Goal: Task Accomplishment & Management: Use online tool/utility

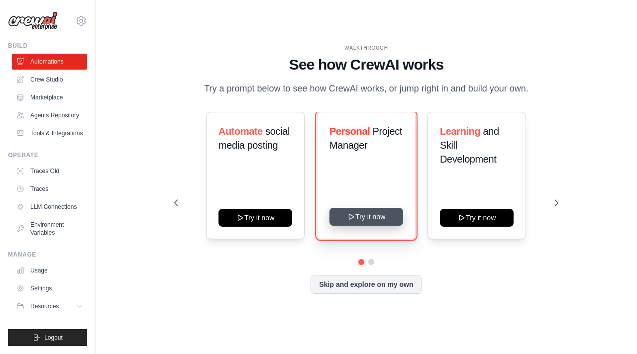
click at [387, 221] on button "Try it now" at bounding box center [366, 217] width 74 height 18
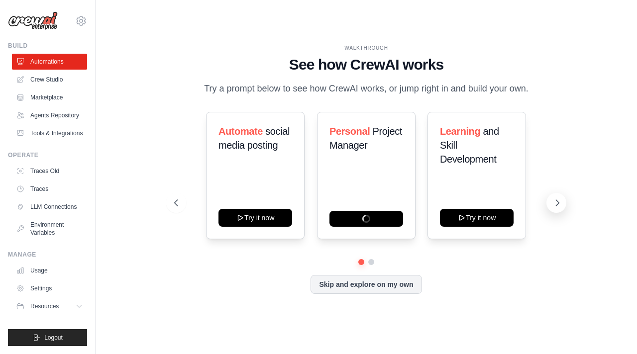
click at [556, 210] on button at bounding box center [556, 203] width 20 height 20
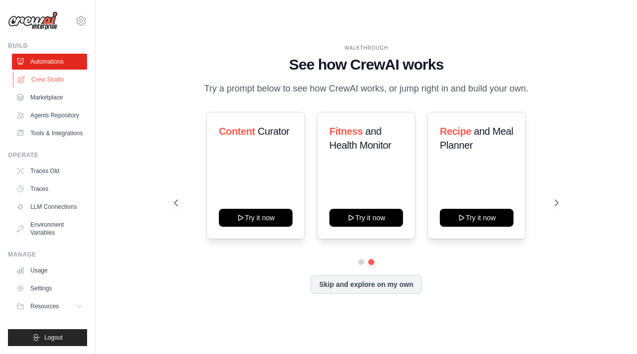
click at [55, 75] on link "Crew Studio" at bounding box center [50, 80] width 75 height 16
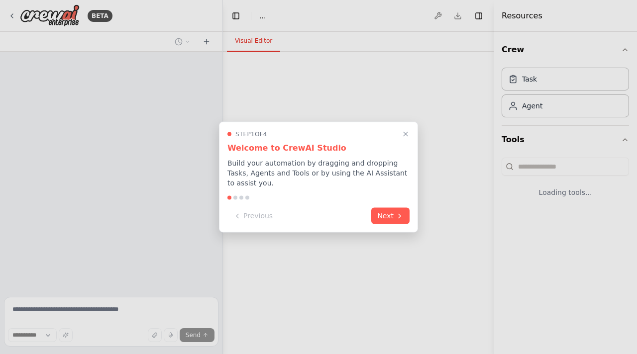
select select "****"
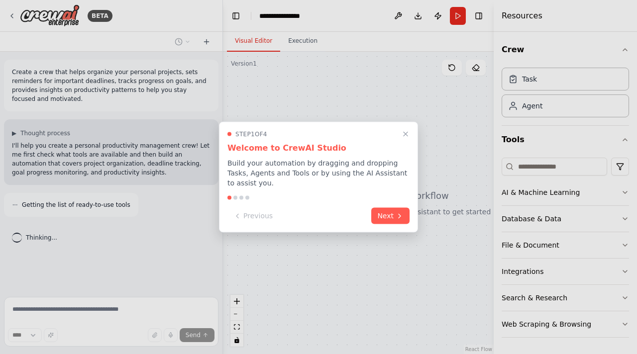
click at [387, 221] on button "Next" at bounding box center [390, 216] width 38 height 16
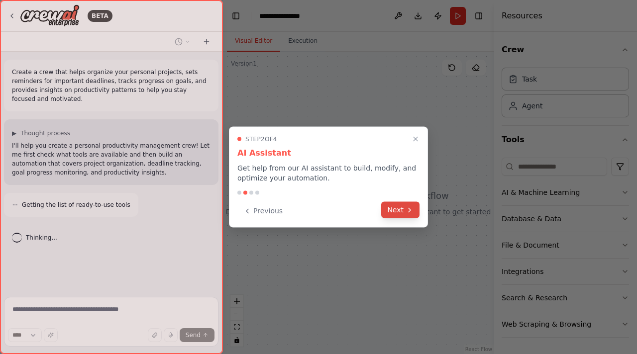
click at [392, 212] on button "Next" at bounding box center [400, 210] width 38 height 16
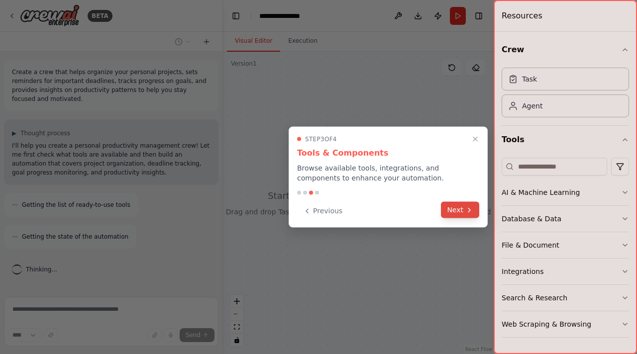
click at [457, 212] on button "Next" at bounding box center [460, 210] width 38 height 16
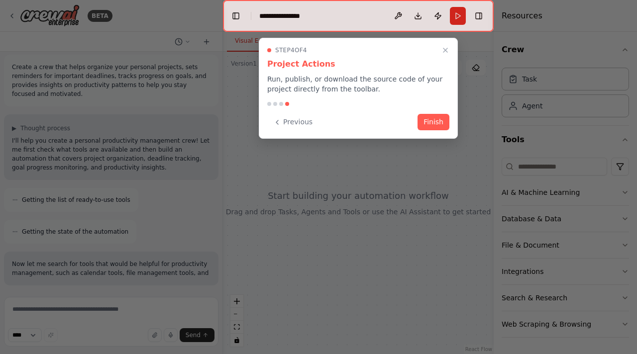
scroll to position [80, 0]
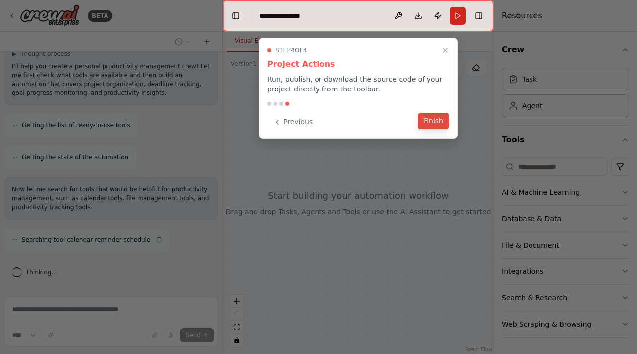
click at [436, 124] on button "Finish" at bounding box center [434, 121] width 32 height 16
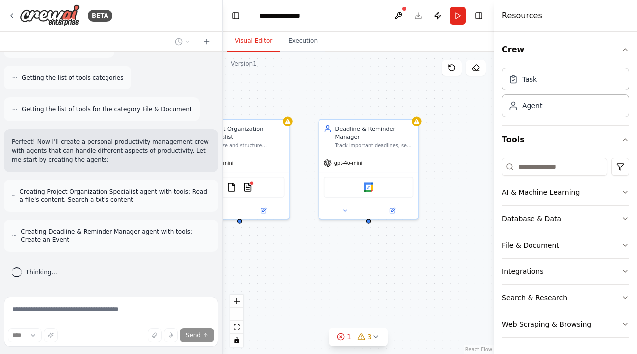
scroll to position [442, 0]
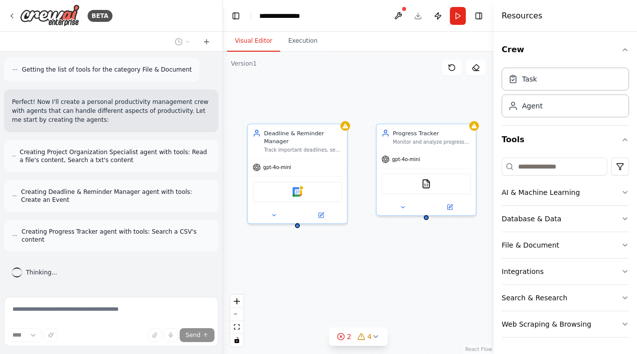
drag, startPoint x: 438, startPoint y: 288, endPoint x: 275, endPoint y: 282, distance: 162.8
click at [275, 282] on div "Project Organization Specialist Organize and structure personal projects by cre…" at bounding box center [358, 203] width 271 height 303
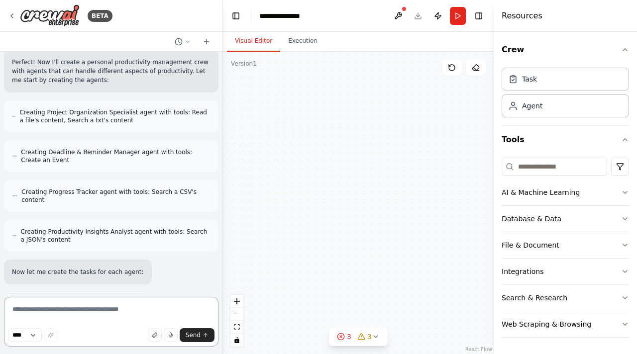
scroll to position [595, 0]
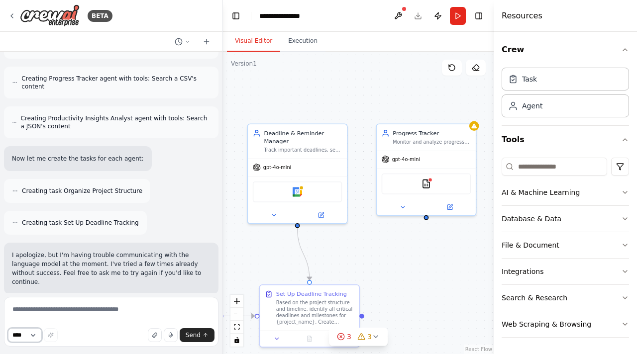
click at [21, 339] on select "****" at bounding box center [25, 335] width 34 height 14
click at [8, 328] on select "****" at bounding box center [25, 335] width 34 height 14
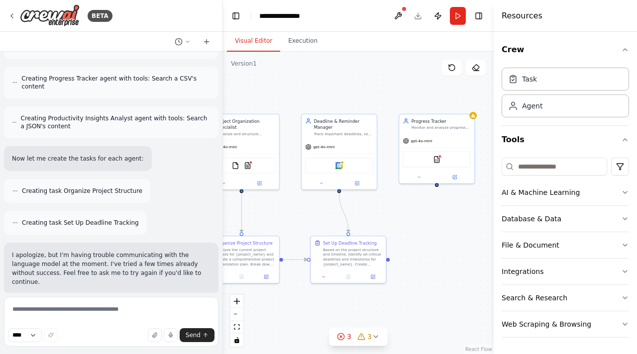
drag, startPoint x: 353, startPoint y: 97, endPoint x: 386, endPoint y: 95, distance: 32.9
click at [386, 95] on div ".deletable-edge-delete-btn { width: 20px; height: 20px; border: 0px solid #ffff…" at bounding box center [358, 203] width 271 height 303
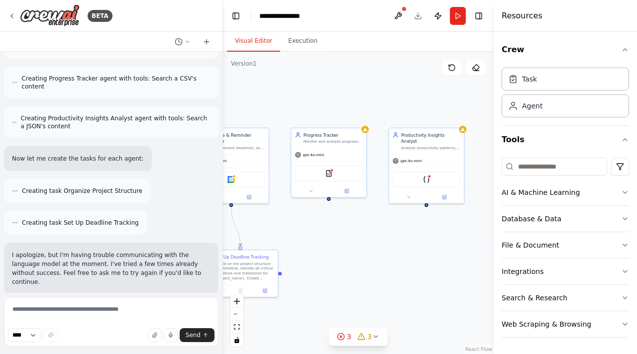
drag, startPoint x: 451, startPoint y: 233, endPoint x: 323, endPoint y: 249, distance: 128.4
click at [323, 249] on div ".deletable-edge-delete-btn { width: 20px; height: 20px; border: 0px solid #ffff…" at bounding box center [358, 203] width 271 height 303
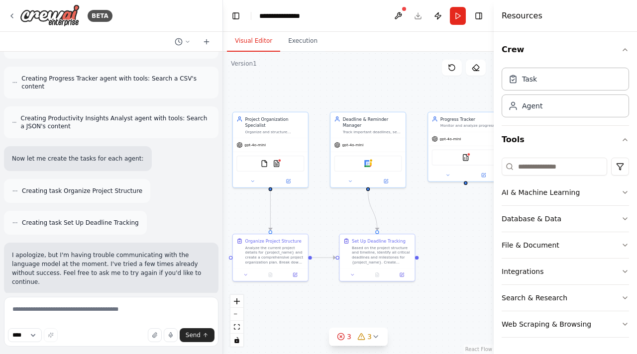
drag, startPoint x: 323, startPoint y: 249, endPoint x: 472, endPoint y: 230, distance: 149.4
click at [472, 230] on div ".deletable-edge-delete-btn { width: 20px; height: 20px; border: 0px solid #ffff…" at bounding box center [358, 203] width 271 height 303
click at [11, 16] on icon at bounding box center [12, 16] width 2 height 4
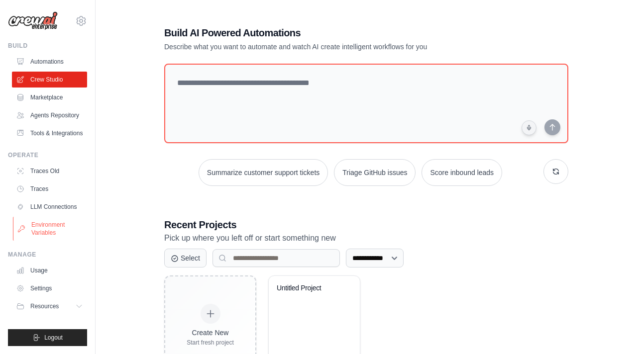
scroll to position [47, 0]
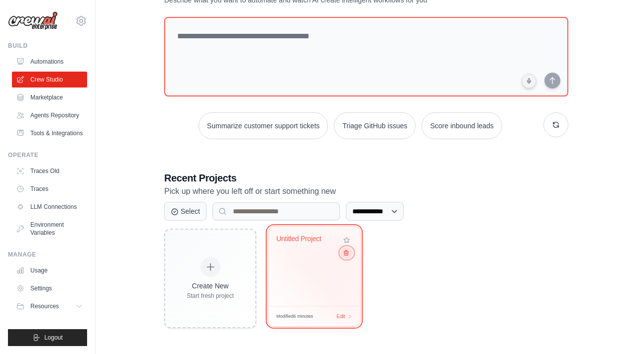
click at [345, 255] on icon at bounding box center [346, 253] width 6 height 6
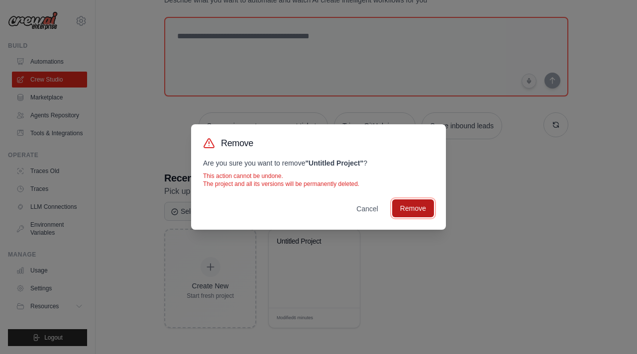
click at [419, 205] on button "Remove" at bounding box center [413, 209] width 42 height 18
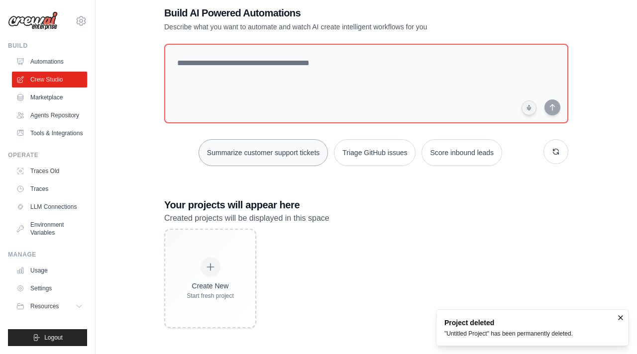
scroll to position [0, 0]
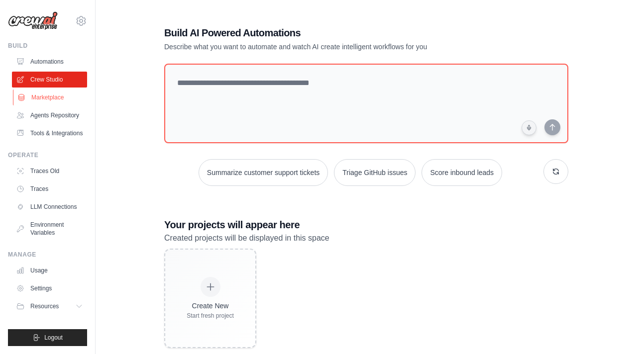
click at [58, 98] on link "Marketplace" at bounding box center [50, 98] width 75 height 16
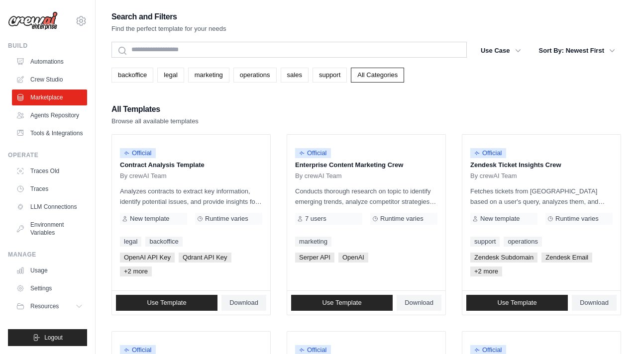
click at [490, 72] on div "backoffice legal marketing operations sales support All Categories" at bounding box center [366, 75] width 510 height 15
